Goal: Navigation & Orientation: Find specific page/section

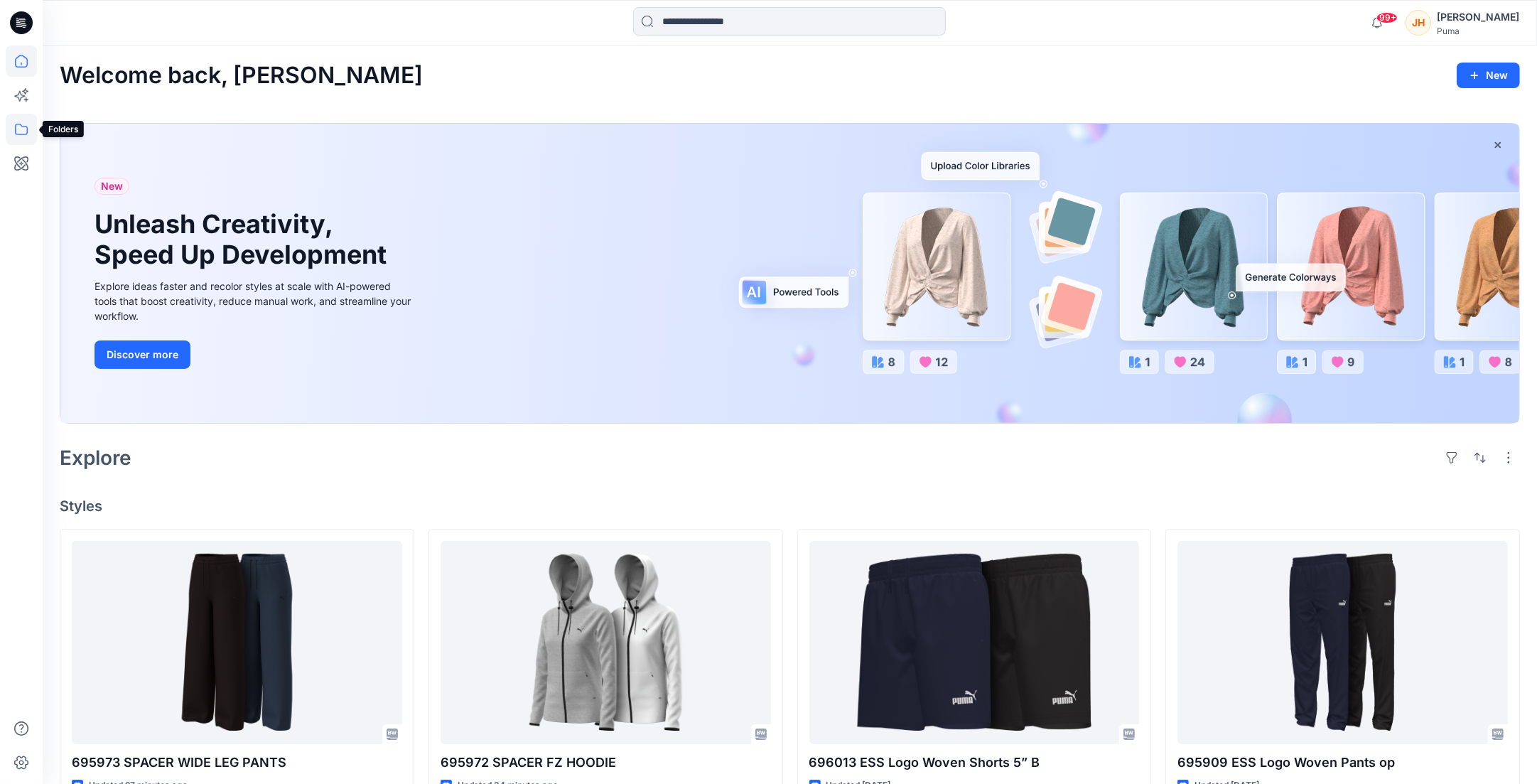
click at [21, 132] on icon at bounding box center [21, 129] width 31 height 31
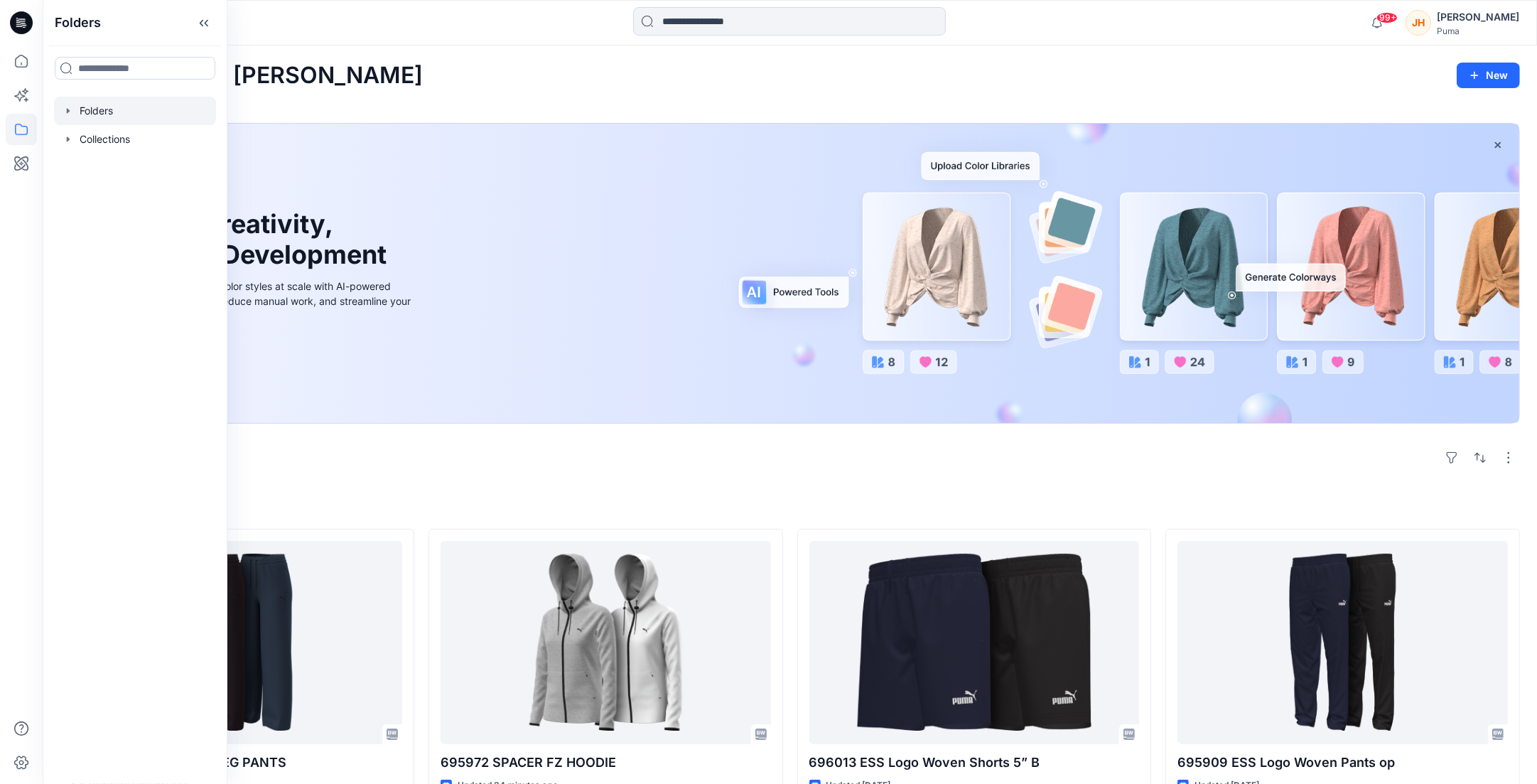
click at [63, 107] on icon "button" at bounding box center [68, 110] width 11 height 11
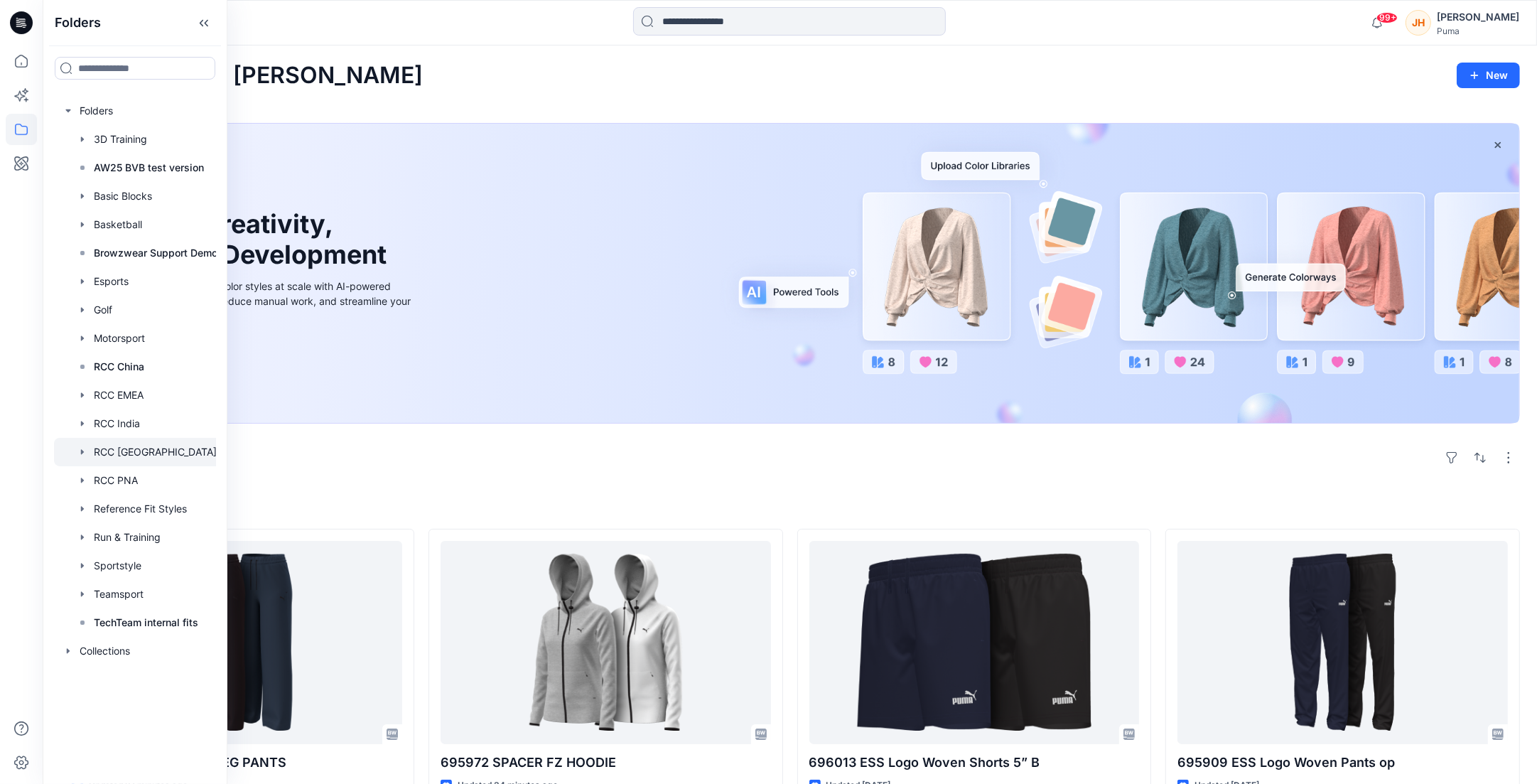
click at [140, 450] on div at bounding box center [139, 451] width 172 height 28
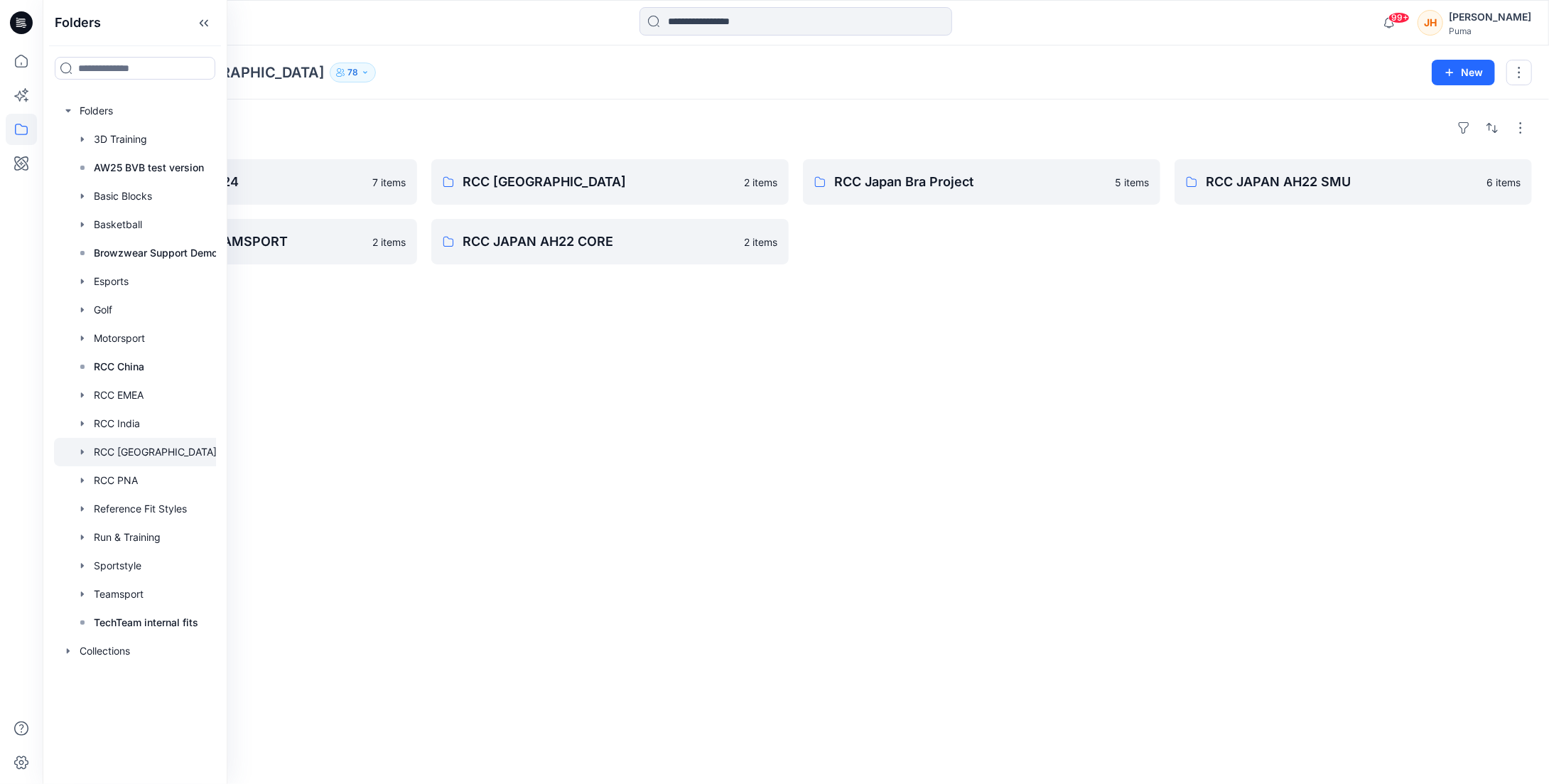
click at [740, 459] on div "Folders VStitcher Training 2024 7 items RCC JAPAN AH22 TEAMSPORT 2 items RCC Ja…" at bounding box center [796, 441] width 1507 height 685
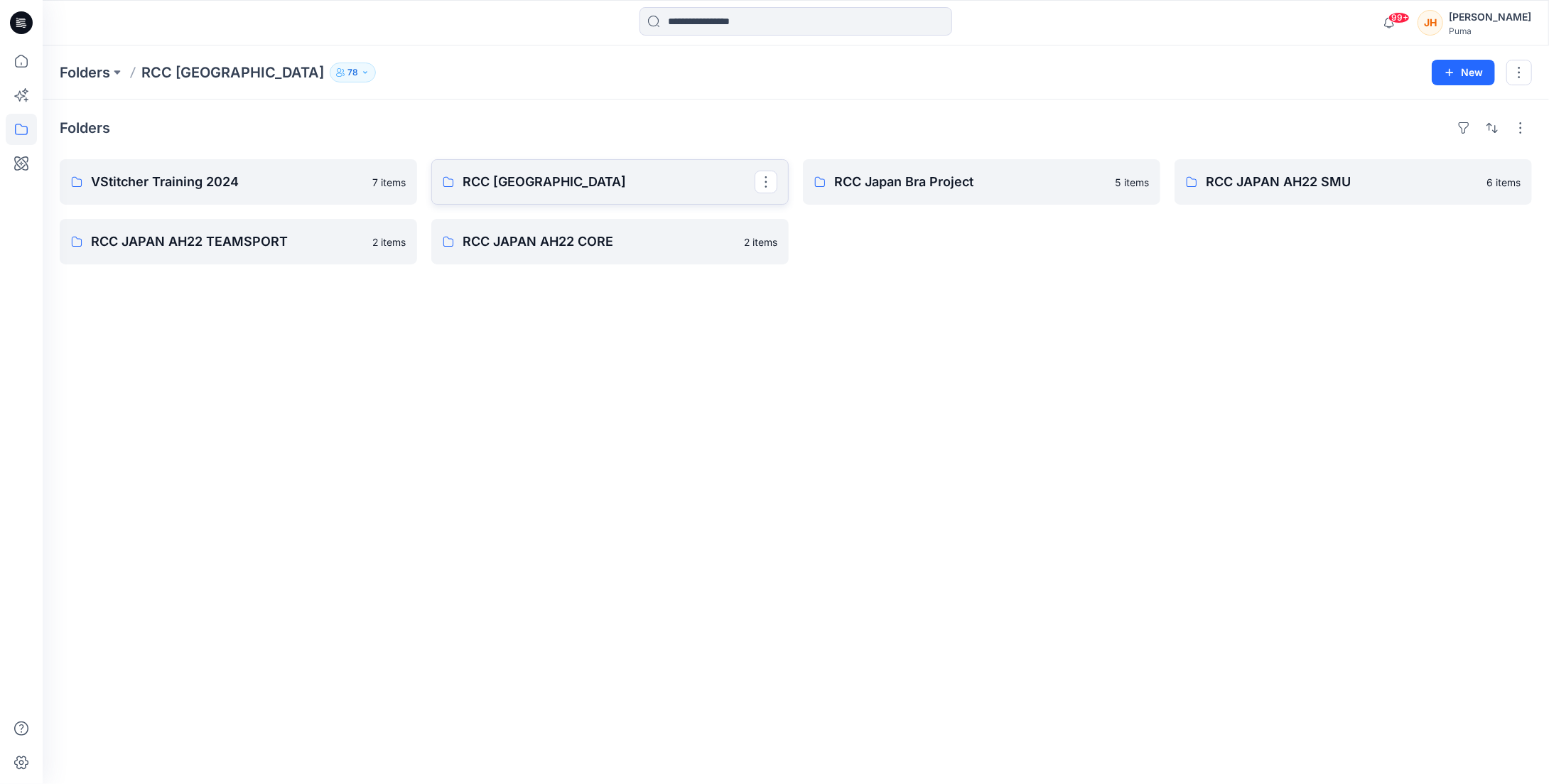
click at [572, 185] on p "RCC [GEOGRAPHIC_DATA]" at bounding box center [608, 182] width 292 height 20
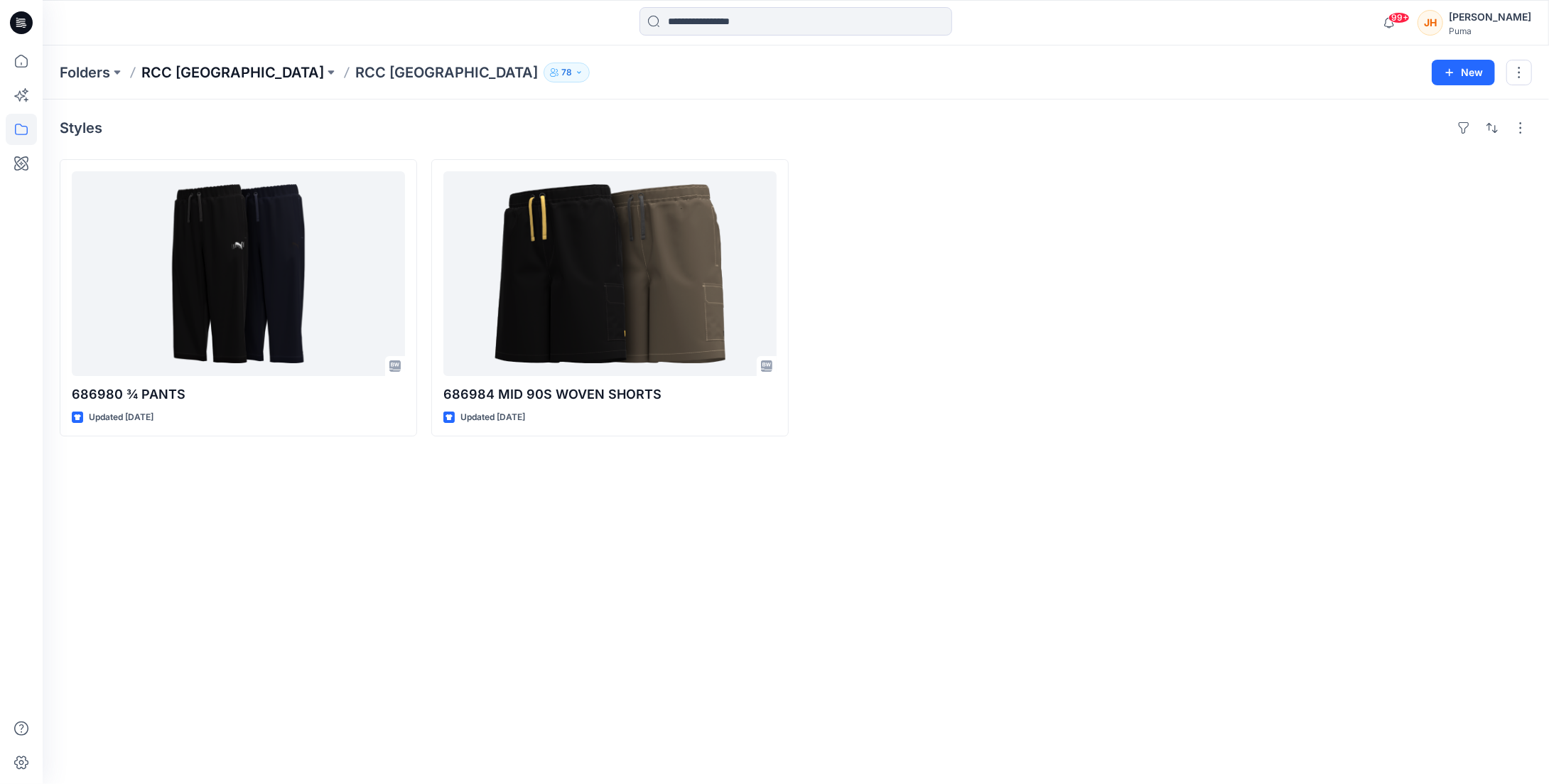
click at [188, 75] on p "RCC [GEOGRAPHIC_DATA]" at bounding box center [232, 73] width 182 height 20
